Goal: Contribute content: Add original content to the website for others to see

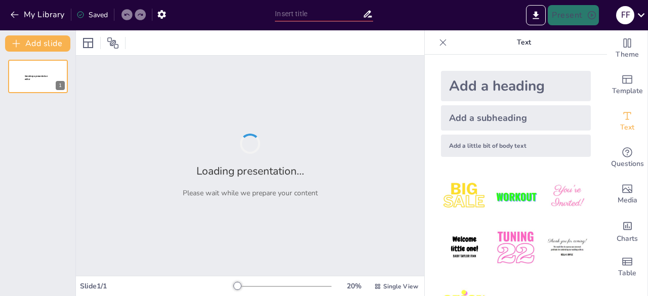
type input "Pengembangan Sistem Monitoring Irigasi Berbasis LoRa dan IoT untuk Pertanian Pr…"
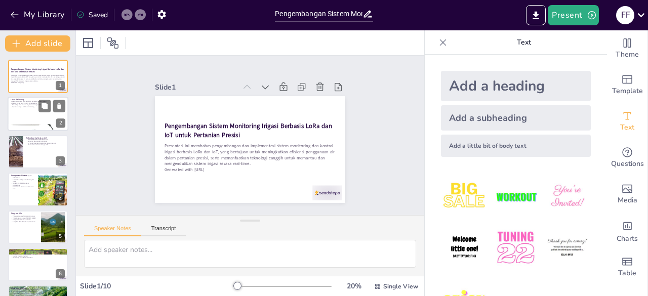
click at [23, 104] on p "Teknologi membantu mengatasi tantangan iklim" at bounding box center [38, 105] width 55 height 2
type textarea "Pertanian presisi adalah pendekatan yang mengintegrasikan teknologi untuk menin…"
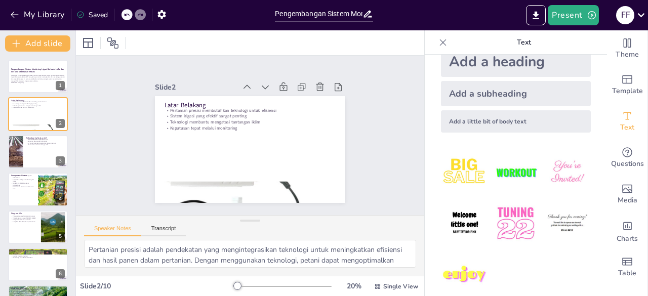
scroll to position [37, 0]
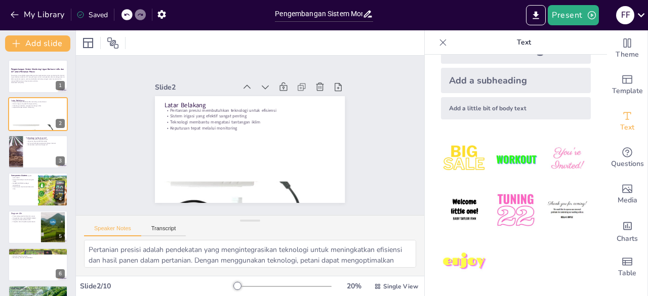
click at [467, 163] on img at bounding box center [464, 159] width 47 height 47
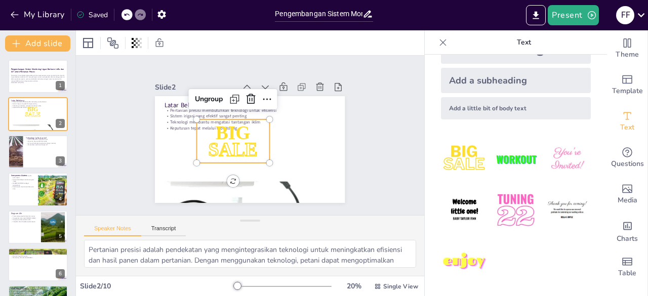
click at [500, 155] on img at bounding box center [515, 159] width 47 height 47
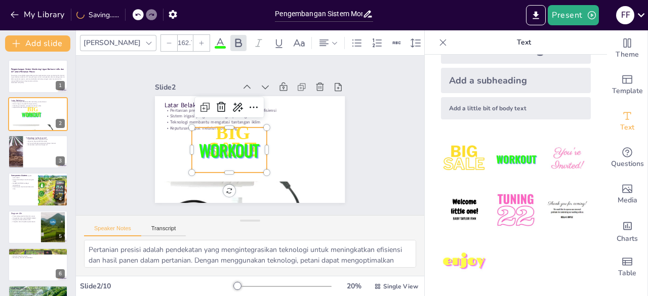
click at [568, 153] on img at bounding box center [566, 159] width 47 height 47
type input "162.7"
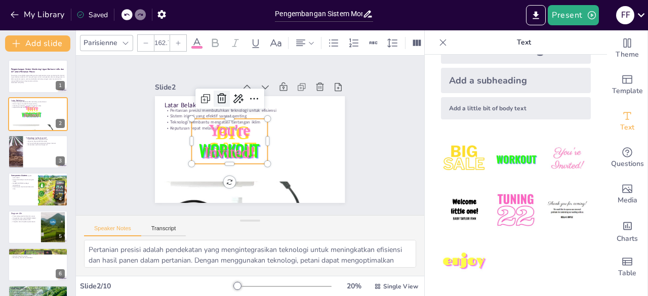
click at [216, 96] on icon at bounding box center [222, 99] width 12 height 12
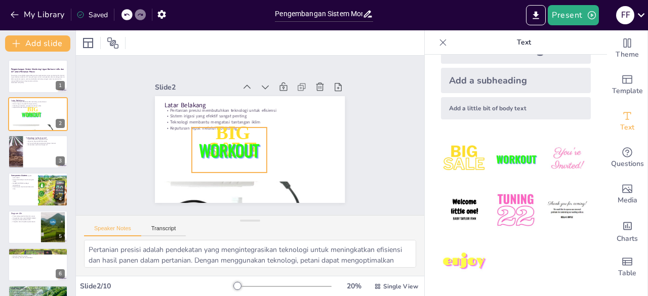
click at [236, 145] on span "WORKOUT" at bounding box center [227, 148] width 63 height 30
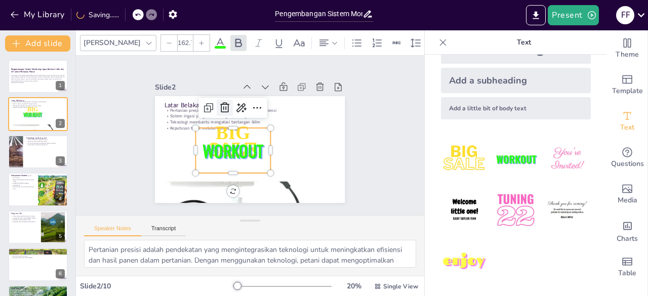
click at [220, 103] on icon at bounding box center [225, 108] width 12 height 12
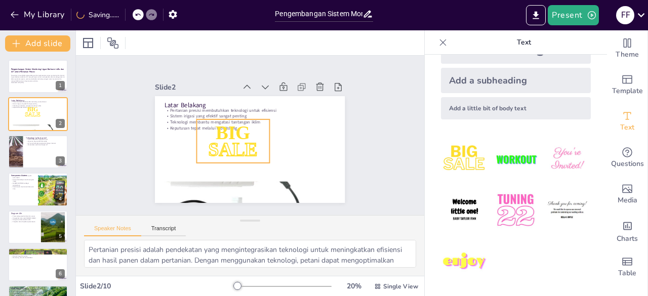
click at [221, 132] on div "BIG SALE" at bounding box center [233, 141] width 72 height 44
click at [245, 95] on icon at bounding box center [251, 99] width 12 height 12
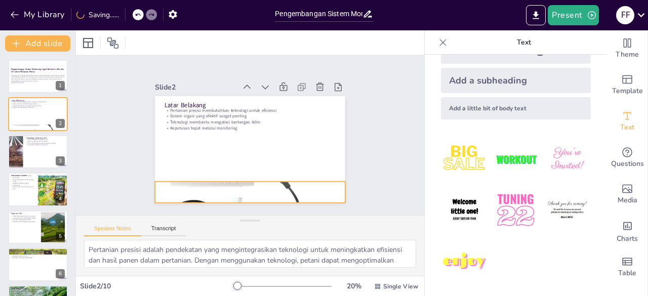
click at [227, 185] on div at bounding box center [244, 192] width 208 height 208
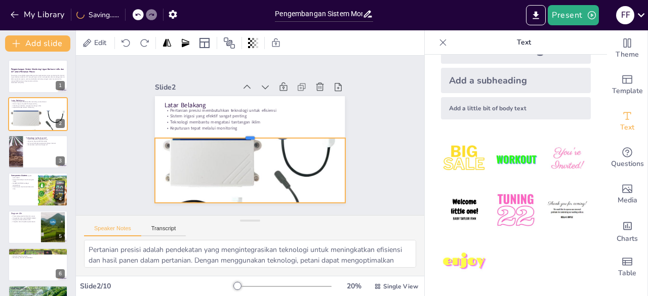
drag, startPoint x: 241, startPoint y: 176, endPoint x: 248, endPoint y: 132, distance: 44.2
click at [248, 132] on div at bounding box center [250, 134] width 190 height 8
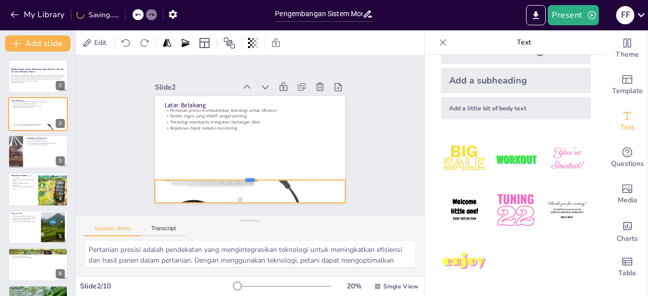
drag, startPoint x: 240, startPoint y: 134, endPoint x: 244, endPoint y: 176, distance: 42.2
click at [244, 176] on div at bounding box center [246, 176] width 190 height 28
click at [42, 157] on div at bounding box center [38, 152] width 61 height 34
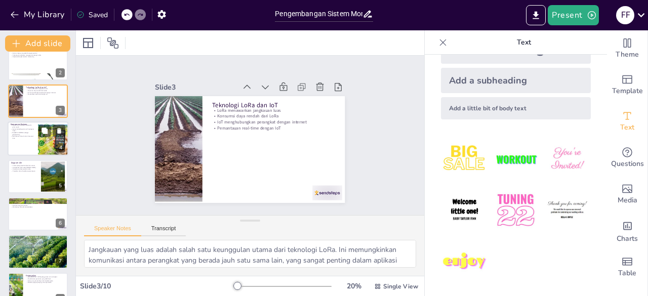
click at [23, 129] on p "Sensor kelembapan tanah mengatur irigasi" at bounding box center [23, 130] width 24 height 4
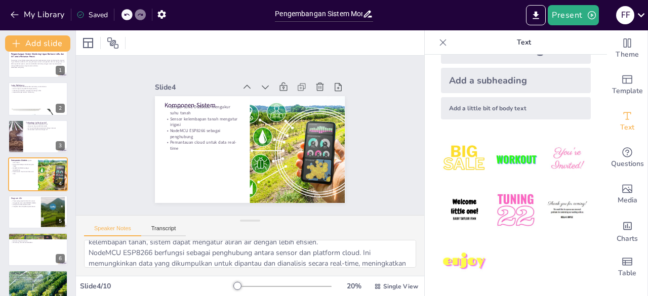
scroll to position [87, 0]
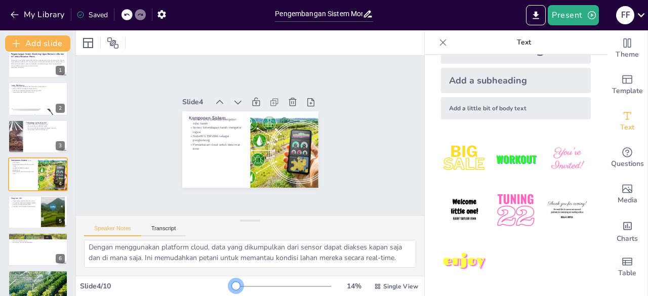
click at [232, 289] on div at bounding box center [236, 286] width 8 height 8
click at [120, 42] on div at bounding box center [113, 43] width 16 height 16
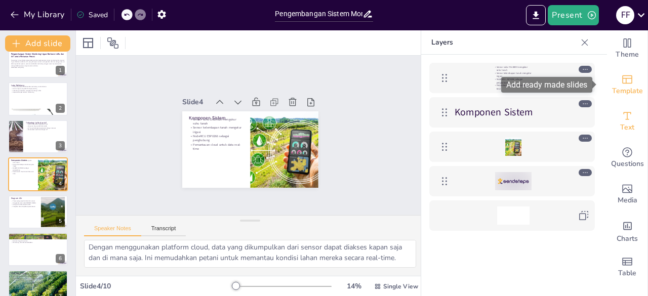
click at [627, 90] on span "Template" at bounding box center [627, 91] width 31 height 11
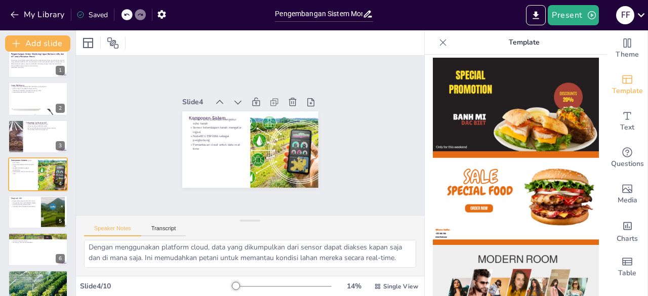
scroll to position [0, 0]
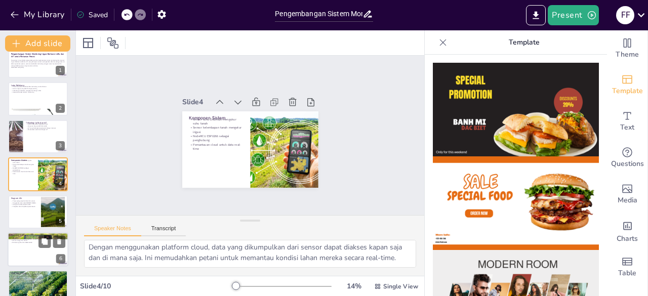
click at [29, 225] on div at bounding box center [38, 211] width 60 height 33
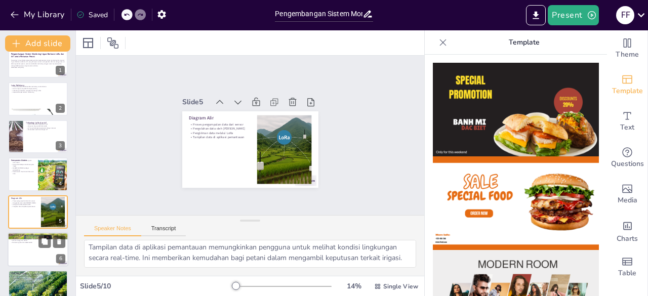
scroll to position [53, 0]
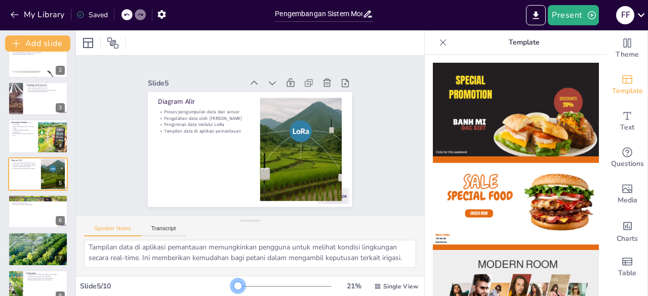
click at [234, 285] on div at bounding box center [238, 286] width 8 height 8
click at [26, 209] on div at bounding box center [38, 211] width 61 height 34
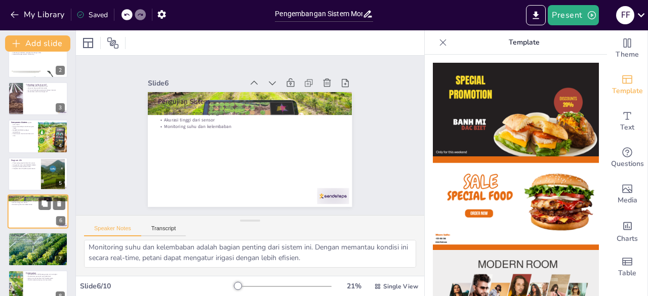
scroll to position [76, 0]
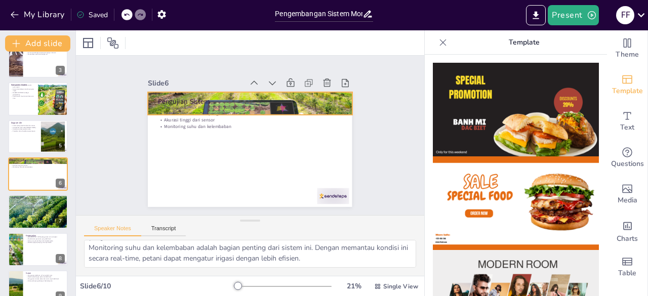
click at [275, 92] on div at bounding box center [257, 105] width 228 height 176
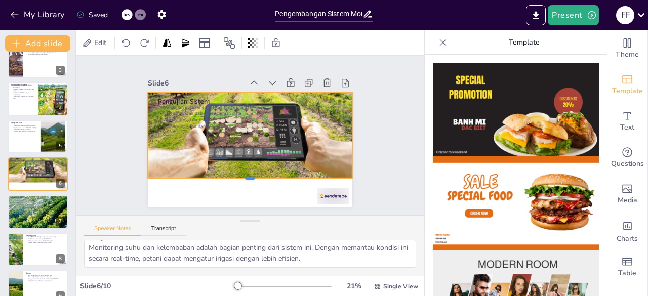
drag, startPoint x: 243, startPoint y: 113, endPoint x: 241, endPoint y: 177, distance: 63.3
click at [241, 177] on div at bounding box center [245, 181] width 204 height 29
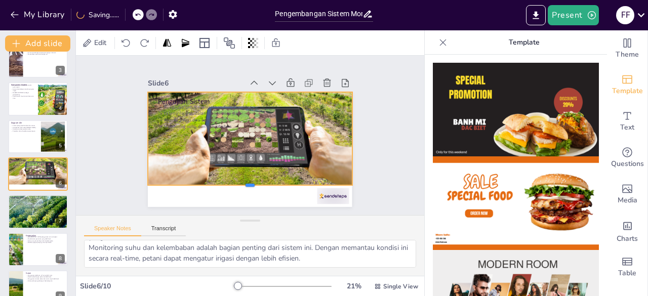
drag, startPoint x: 241, startPoint y: 176, endPoint x: 244, endPoint y: 125, distance: 51.2
click at [242, 192] on div at bounding box center [245, 189] width 204 height 29
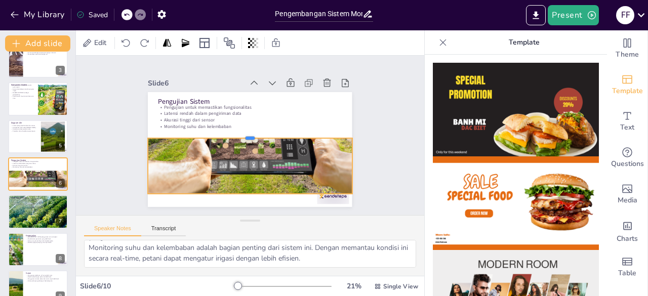
drag, startPoint x: 242, startPoint y: 88, endPoint x: 244, endPoint y: 134, distance: 46.1
click at [244, 134] on div at bounding box center [250, 134] width 204 height 8
click at [125, 107] on div "Slide 1 Pengembangan Sistem Monitoring Irigasi Berbasis LoRa dan IoT untuk Pert…" at bounding box center [249, 135] width 261 height 143
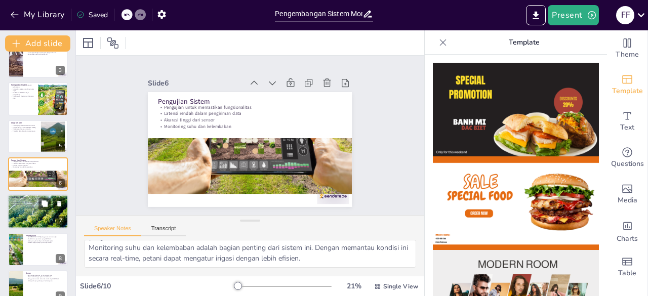
click at [19, 208] on div at bounding box center [38, 212] width 71 height 34
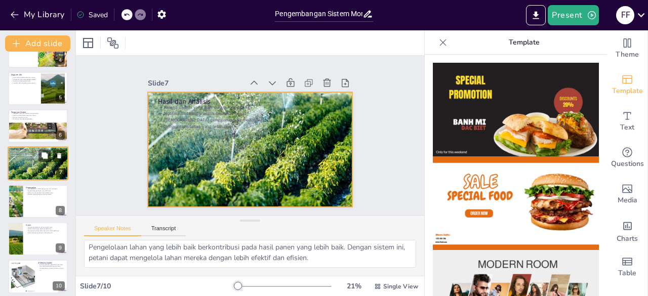
scroll to position [144, 0]
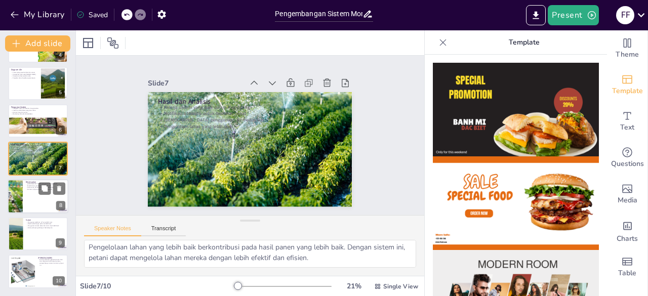
click at [22, 191] on div at bounding box center [15, 196] width 52 height 34
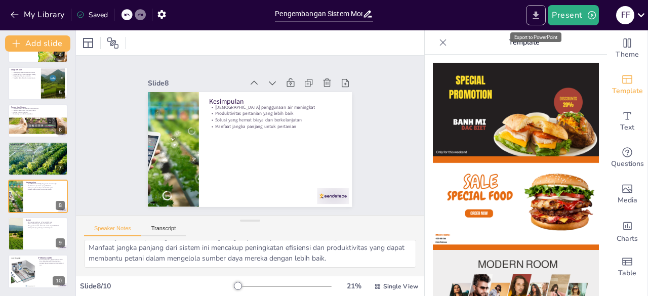
click at [538, 13] on icon "Export to PowerPoint" at bounding box center [535, 15] width 11 height 11
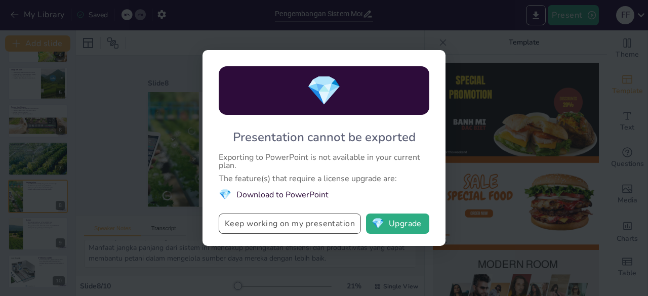
click at [292, 225] on button "Keep working on my presentation" at bounding box center [290, 224] width 142 height 20
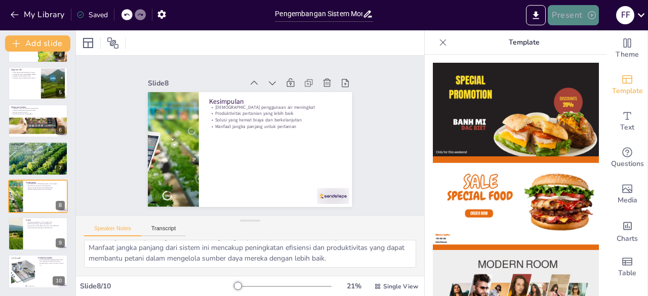
click at [591, 13] on icon "button" at bounding box center [591, 15] width 10 height 10
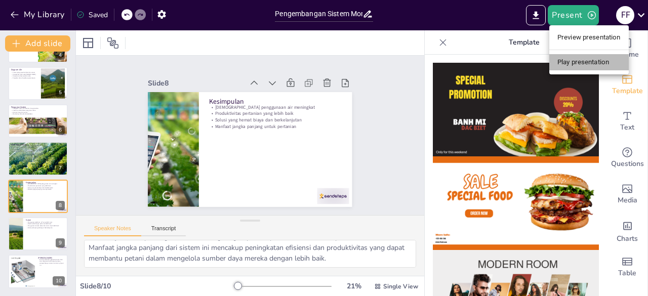
click at [586, 61] on li "Play presentation" at bounding box center [588, 62] width 79 height 16
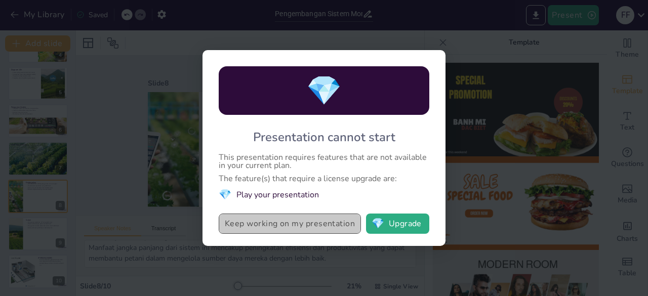
click at [283, 223] on button "Keep working on my presentation" at bounding box center [290, 224] width 142 height 20
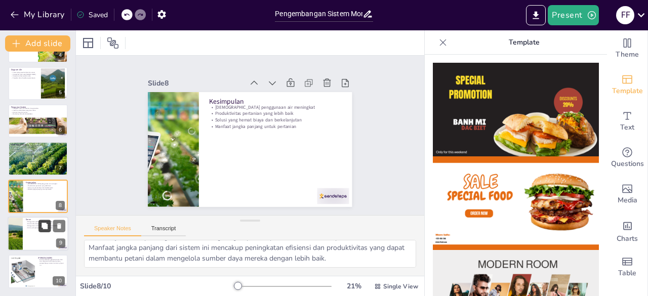
click at [40, 225] on button at bounding box center [44, 226] width 12 height 12
type textarea "Menggunakan platform IoT yang lebih kuat akan memungkinkan sistem untuk menanga…"
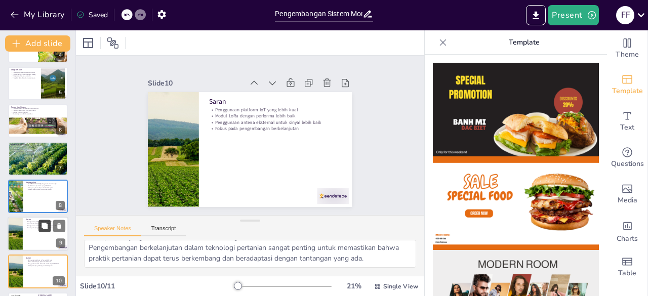
scroll to position [181, 0]
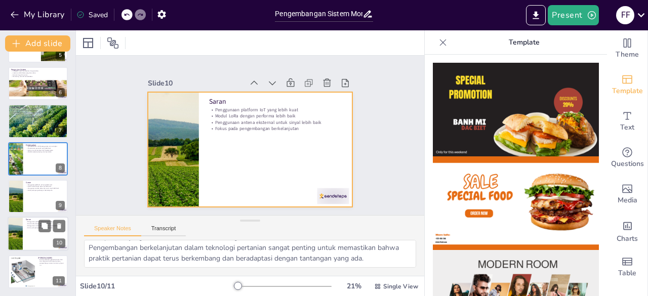
click at [26, 236] on div at bounding box center [38, 234] width 61 height 34
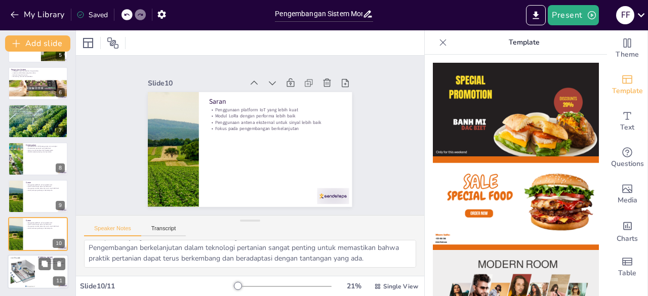
click at [28, 265] on div at bounding box center [22, 271] width 53 height 31
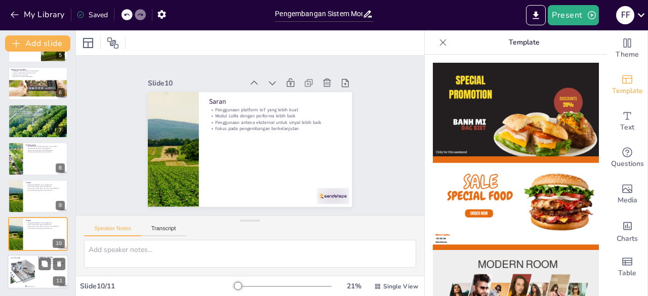
scroll to position [0, 0]
